Goal: Task Accomplishment & Management: Manage account settings

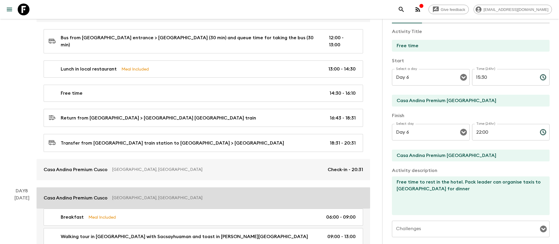
scroll to position [1016, 0]
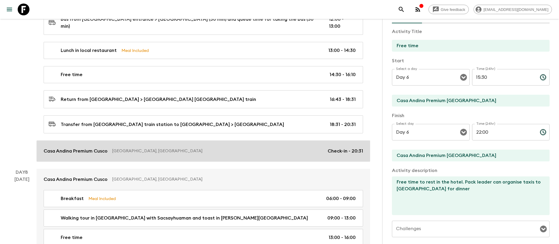
click at [158, 141] on link "Casa Andina Premium Cusco Cuzco, [GEOGRAPHIC_DATA] Check-in - 20:31" at bounding box center [203, 150] width 333 height 21
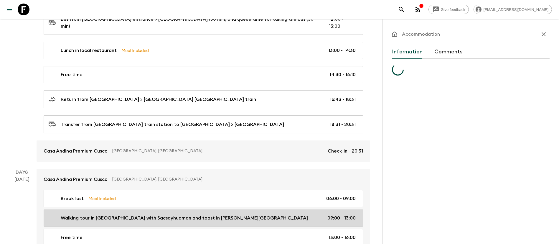
click at [184, 169] on link "Casa Andina Premium Cusco Cuzco, [GEOGRAPHIC_DATA]" at bounding box center [203, 178] width 333 height 21
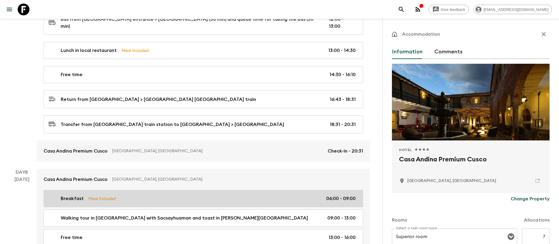
click at [182, 195] on div "Breakfast Meal Included 06:00 - 09:00" at bounding box center [202, 198] width 307 height 7
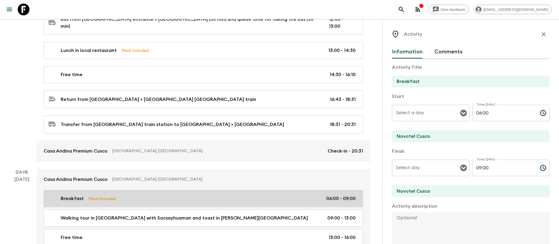
type input "Day 8"
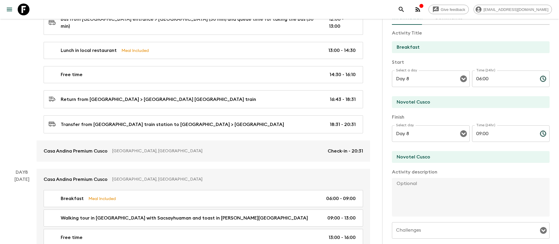
scroll to position [88, 0]
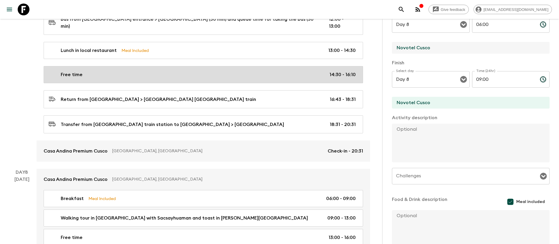
drag, startPoint x: 436, startPoint y: 49, endPoint x: 314, endPoint y: 56, distance: 122.1
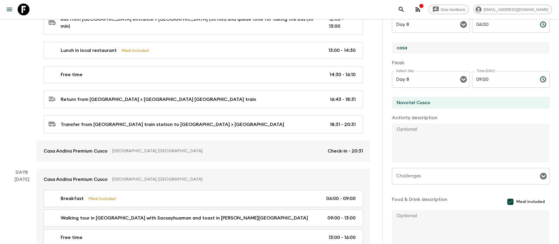
type input "Casa Andina Premium Cusco"
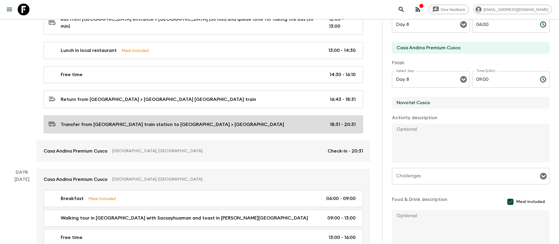
drag, startPoint x: 476, startPoint y: 99, endPoint x: 275, endPoint y: 97, distance: 200.9
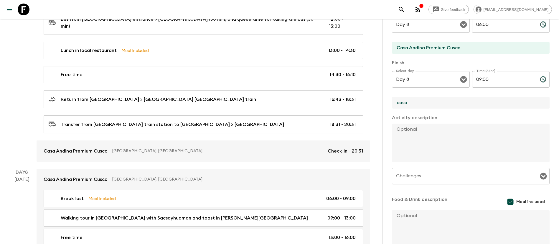
type input "Casa Andina Premium Cusco"
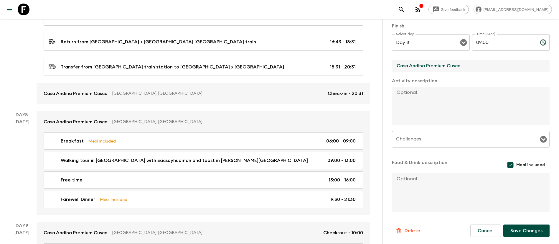
scroll to position [1104, 0]
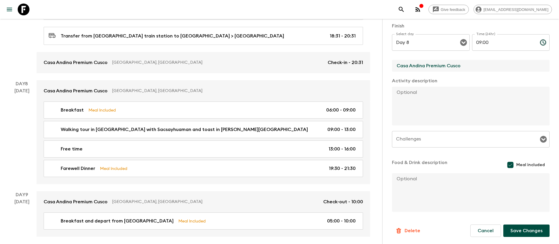
click at [517, 228] on button "Save Changes" at bounding box center [526, 230] width 46 height 12
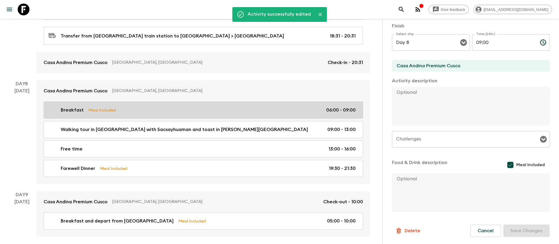
click at [215, 106] on div "Breakfast Meal Included 06:00 - 09:00" at bounding box center [202, 109] width 307 height 7
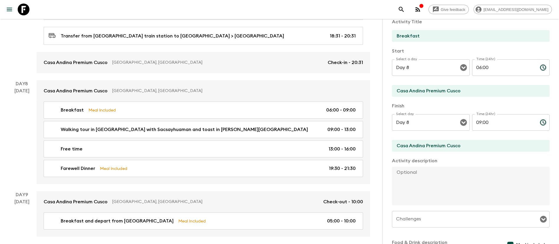
scroll to position [37, 0]
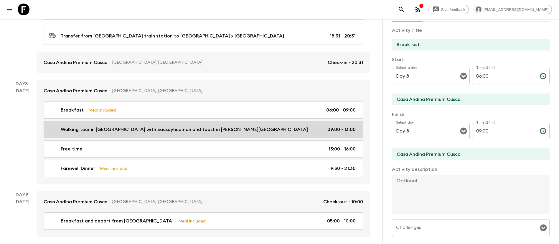
drag, startPoint x: 191, startPoint y: 104, endPoint x: 190, endPoint y: 112, distance: 8.6
click at [191, 121] on link "Walking tour in [GEOGRAPHIC_DATA] with Sacsayhuaman and toast in [PERSON_NAME][…" at bounding box center [203, 129] width 319 height 17
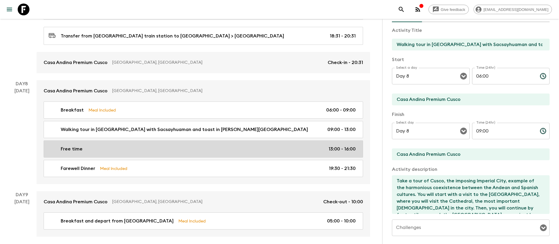
type input "Walking tour in [GEOGRAPHIC_DATA] with Sacsayhuaman and toast in [PERSON_NAME][…"
type input "Cusco"
type textarea "Take a tour of Cusco, the imposing Imperial City, example of the harmonious coe…"
checkbox input "false"
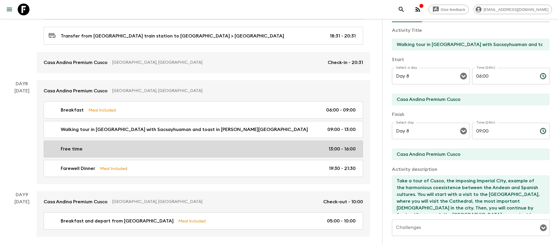
type textarea "Toast in [PERSON_NAME][GEOGRAPHIC_DATA][PERSON_NAME] ([GEOGRAPHIC_DATA]) includ…"
type input "09:00"
type input "13:00"
click at [212, 145] on div "Free time 13:00 - 16:00" at bounding box center [202, 148] width 307 height 7
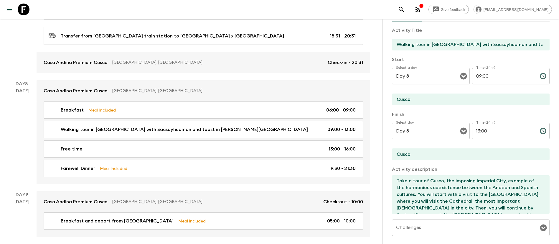
type input "Free time"
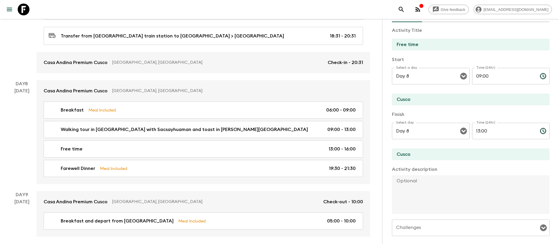
type input "13:00"
type input "16:00"
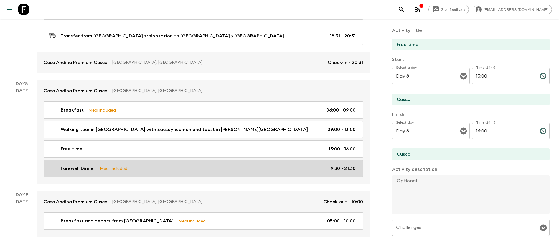
click at [254, 165] on div "Farewell Dinner Meal Included 19:30 - 21:30" at bounding box center [202, 168] width 307 height 7
type input "Farewell Dinner"
checkbox input "true"
type input "19:30"
type input "21:30"
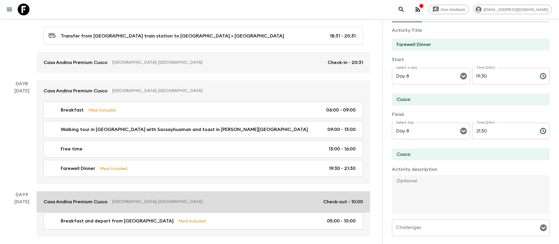
scroll to position [1111, 0]
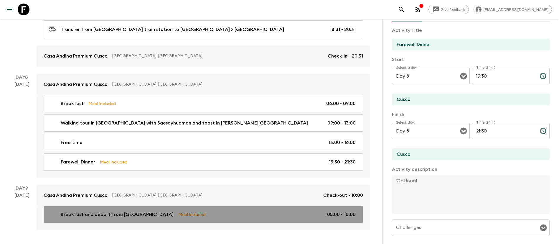
click at [170, 211] on div "Breakfast and depart from Cusco Meal Included 05:00 - 10:00" at bounding box center [202, 214] width 307 height 7
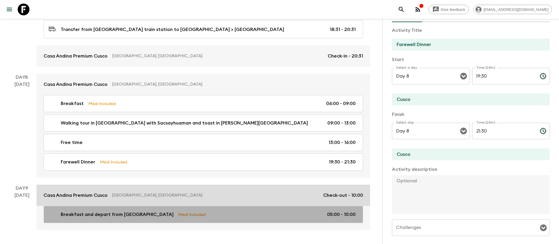
type input "Breakfast and depart from [GEOGRAPHIC_DATA]"
type input "Novotel Cusco"
type textarea "Breakfast and checkout"
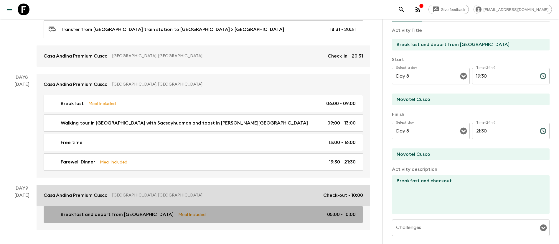
type input "Day 9"
type input "05:00"
type input "Day 9"
type input "10:00"
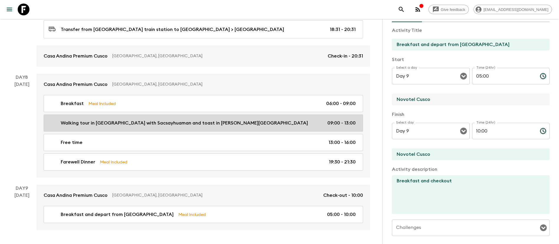
drag, startPoint x: 454, startPoint y: 99, endPoint x: 202, endPoint y: 100, distance: 252.7
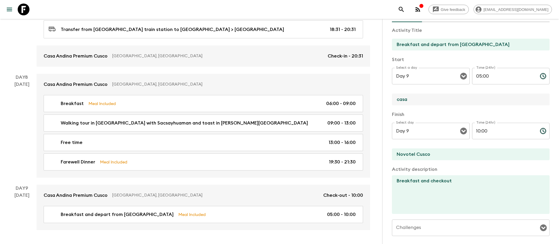
type input "Casa Andina Premium Cusco"
click at [434, 157] on input "Novotel Cusco" at bounding box center [468, 154] width 153 height 12
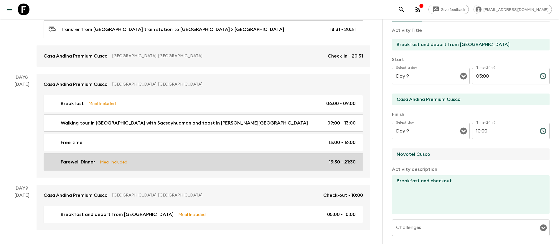
drag, startPoint x: 450, startPoint y: 156, endPoint x: 286, endPoint y: 135, distance: 165.0
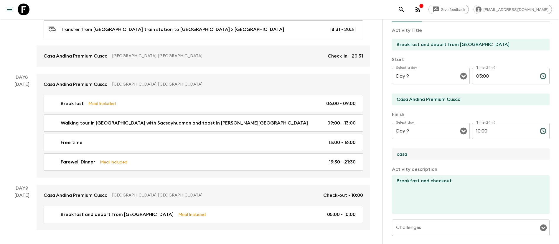
type input "Casa Andina Premium Cusco"
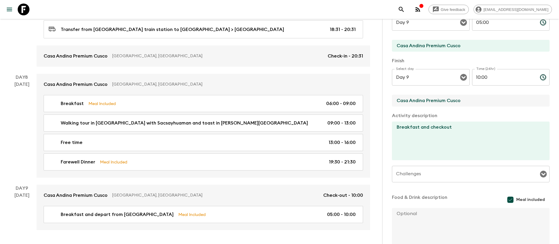
scroll to position [125, 0]
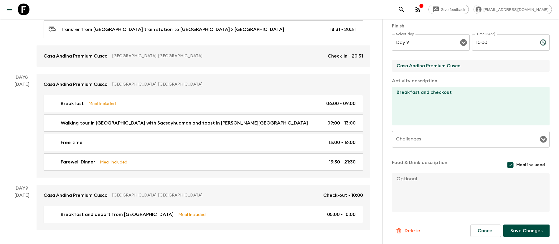
click at [537, 226] on button "Save Changes" at bounding box center [526, 230] width 46 height 12
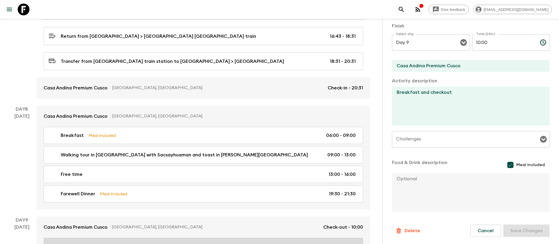
scroll to position [1111, 0]
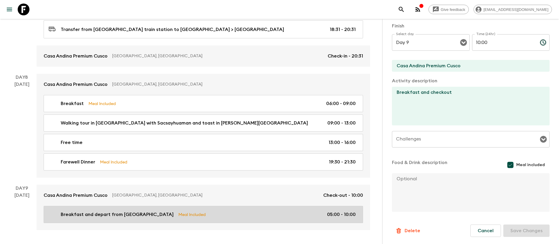
click at [174, 211] on div "Breakfast and depart from Cusco Meal Included 05:00 - 10:00" at bounding box center [202, 214] width 307 height 7
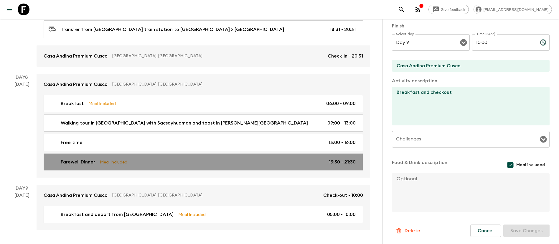
click at [195, 153] on link "Farewell Dinner Meal Included 19:30 - 21:30" at bounding box center [203, 161] width 319 height 17
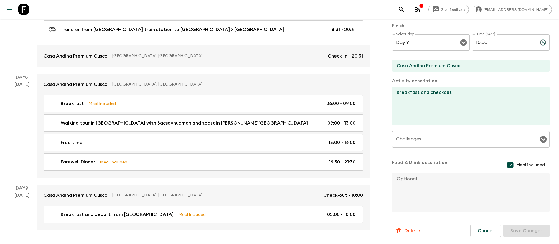
type input "Farewell Dinner"
type input "Cusco"
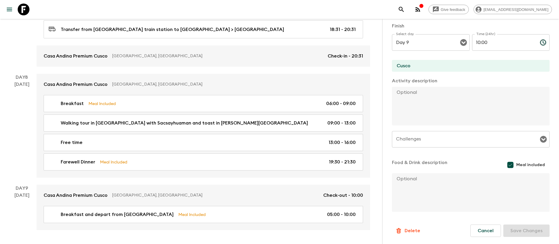
type input "Day 8"
type input "19:30"
type input "Day 8"
type input "21:30"
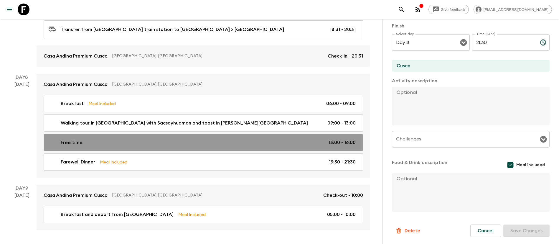
click at [203, 139] on div "Free time 13:00 - 16:00" at bounding box center [202, 142] width 307 height 7
type input "Free time"
checkbox input "false"
type input "13:00"
type input "16:00"
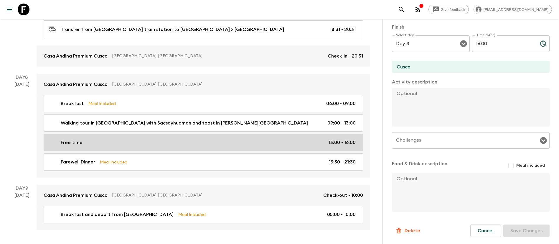
scroll to position [124, 0]
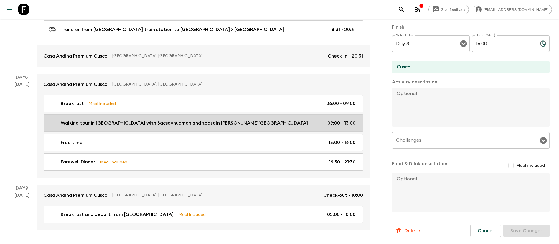
click at [240, 114] on link "Walking tour in [GEOGRAPHIC_DATA] with Sacsayhuaman and toast in [PERSON_NAME][…" at bounding box center [203, 122] width 319 height 17
type input "Walking tour in [GEOGRAPHIC_DATA] with Sacsayhuaman and toast in [PERSON_NAME][…"
type textarea "Take a tour of Cusco, the imposing Imperial City, example of the harmonious coe…"
type textarea "Toast in [PERSON_NAME][GEOGRAPHIC_DATA][PERSON_NAME] ([GEOGRAPHIC_DATA]) includ…"
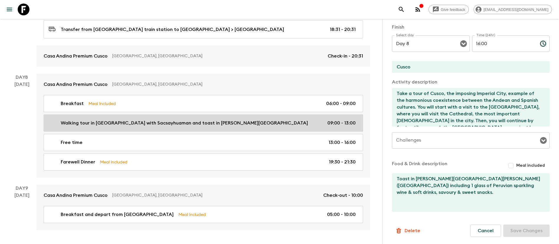
type input "09:00"
type input "13:00"
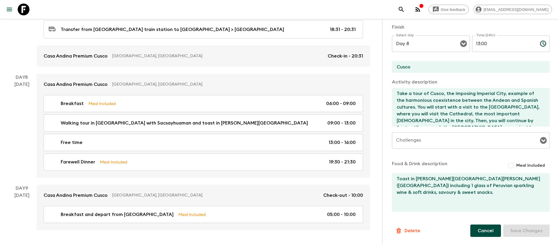
click at [473, 228] on button "Cancel" at bounding box center [485, 230] width 31 height 12
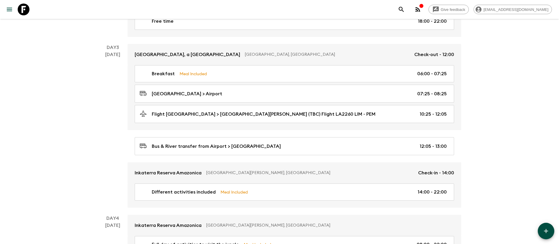
scroll to position [111, 0]
